Goal: Task Accomplishment & Management: Manage account settings

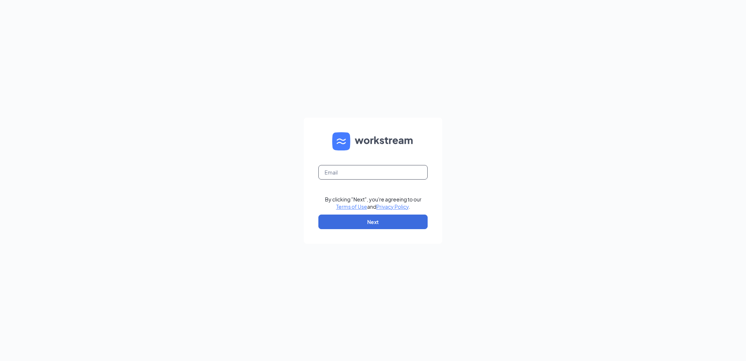
click at [377, 172] on input "text" at bounding box center [372, 172] width 109 height 15
click at [355, 172] on input "text" at bounding box center [372, 172] width 109 height 15
type input "3903@middlegeorgiasubs.com"
click at [377, 224] on button "Next" at bounding box center [372, 222] width 109 height 15
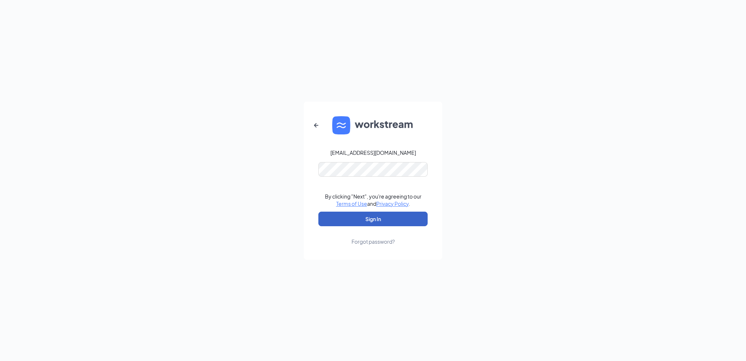
click at [375, 222] on button "Sign In" at bounding box center [372, 219] width 109 height 15
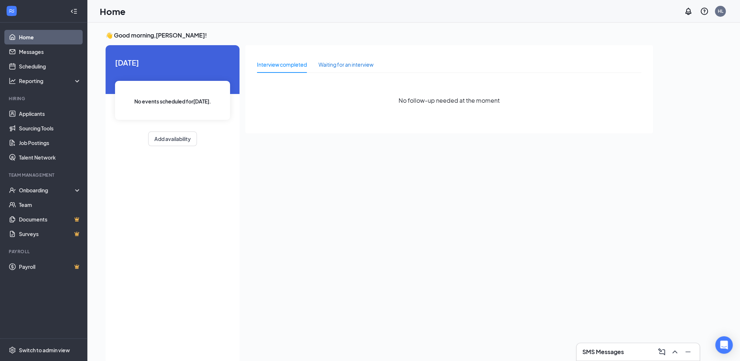
click at [337, 67] on div "Waiting for an interview" at bounding box center [346, 64] width 55 height 8
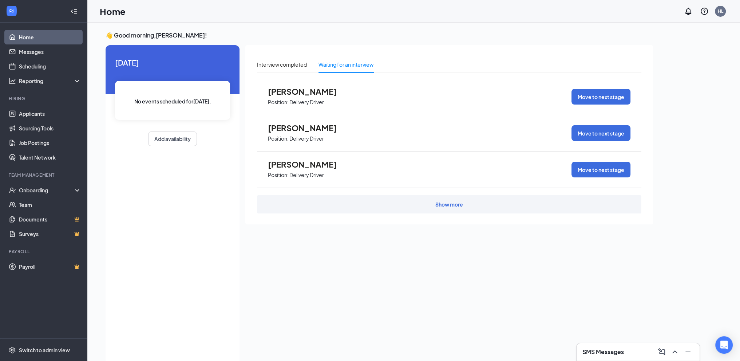
click at [306, 205] on div "Show more" at bounding box center [449, 204] width 385 height 18
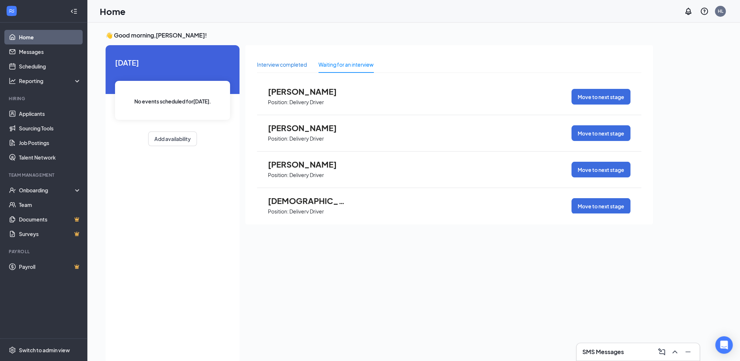
click at [284, 61] on div "Interview completed" at bounding box center [282, 64] width 50 height 8
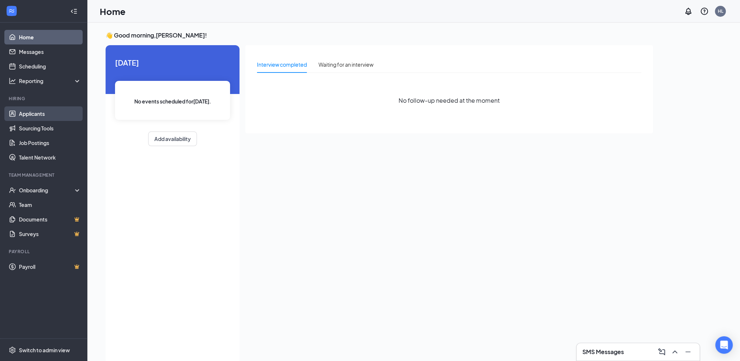
click at [44, 118] on link "Applicants" at bounding box center [50, 113] width 62 height 15
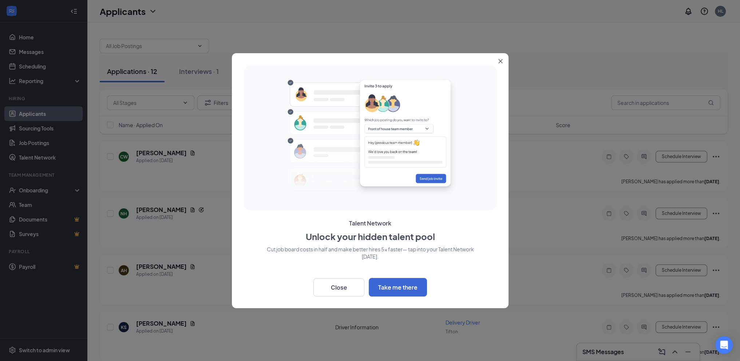
click at [504, 60] on button "Close" at bounding box center [502, 59] width 13 height 13
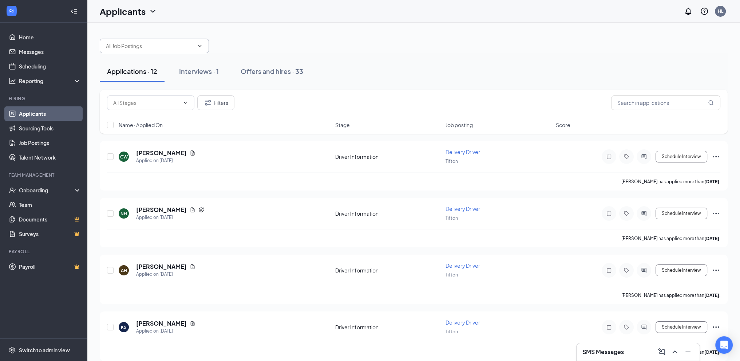
click at [194, 47] on span at bounding box center [154, 46] width 109 height 15
click at [268, 69] on div "Offers and hires · 33" at bounding box center [272, 71] width 63 height 9
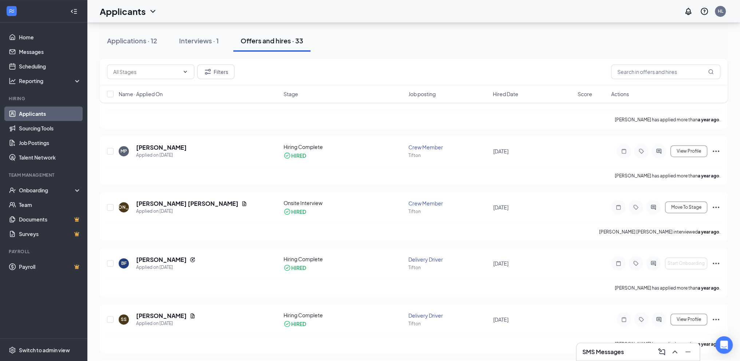
scroll to position [583, 0]
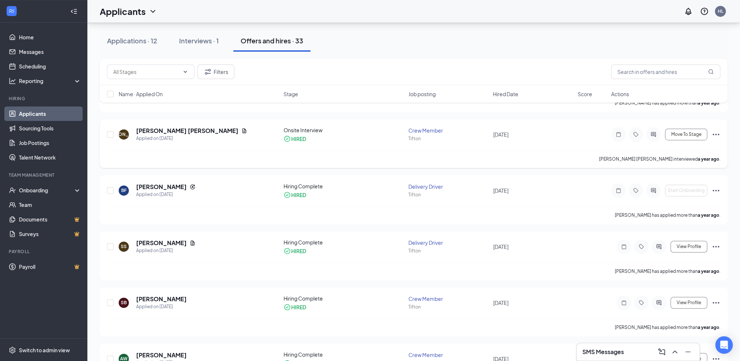
click at [232, 144] on div "[PERSON_NAME] Applied on [DATE] Onsite Interview HIRED Crew Member Tifton [DATE…" at bounding box center [414, 137] width 614 height 23
click at [718, 134] on icon "Ellipses" at bounding box center [716, 134] width 9 height 9
click at [573, 151] on div "[PERSON_NAME] [PERSON_NAME] interviewed a year ago ." at bounding box center [414, 159] width 614 height 18
